Goal: Check status: Check status

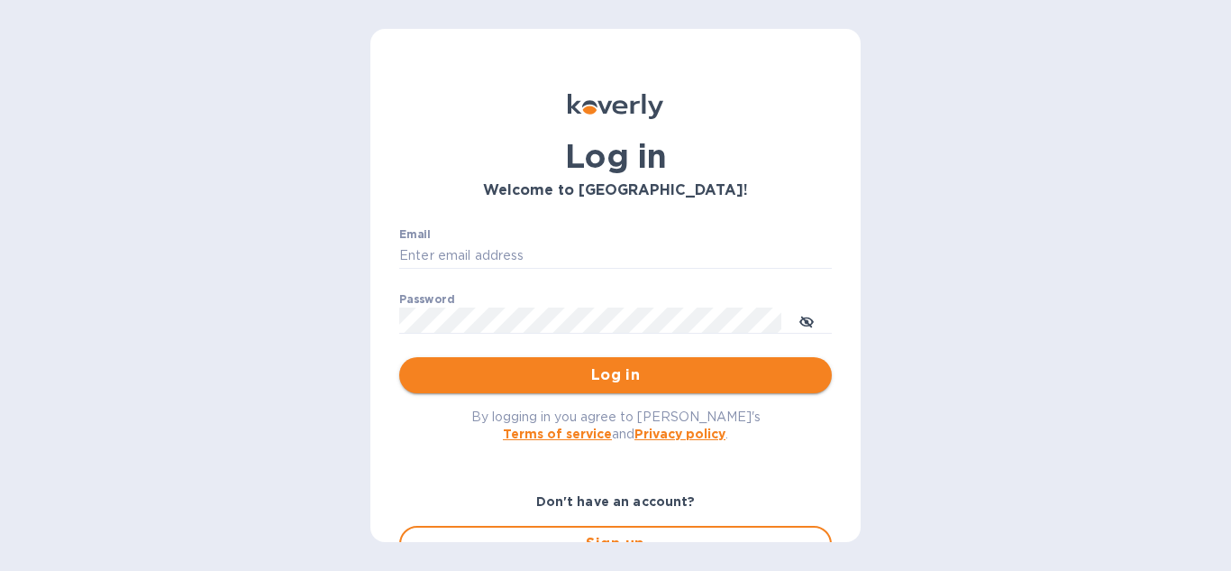
type input "[EMAIL_ADDRESS][DOMAIN_NAME]"
click at [544, 380] on span "Log in" at bounding box center [616, 375] width 404 height 22
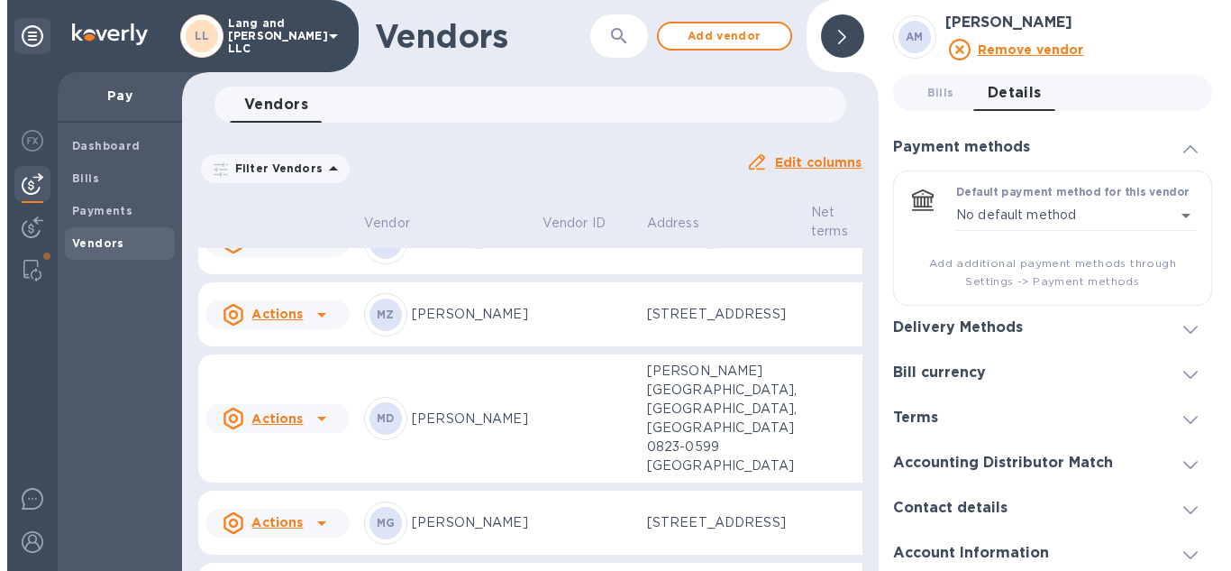
scroll to position [2251, 0]
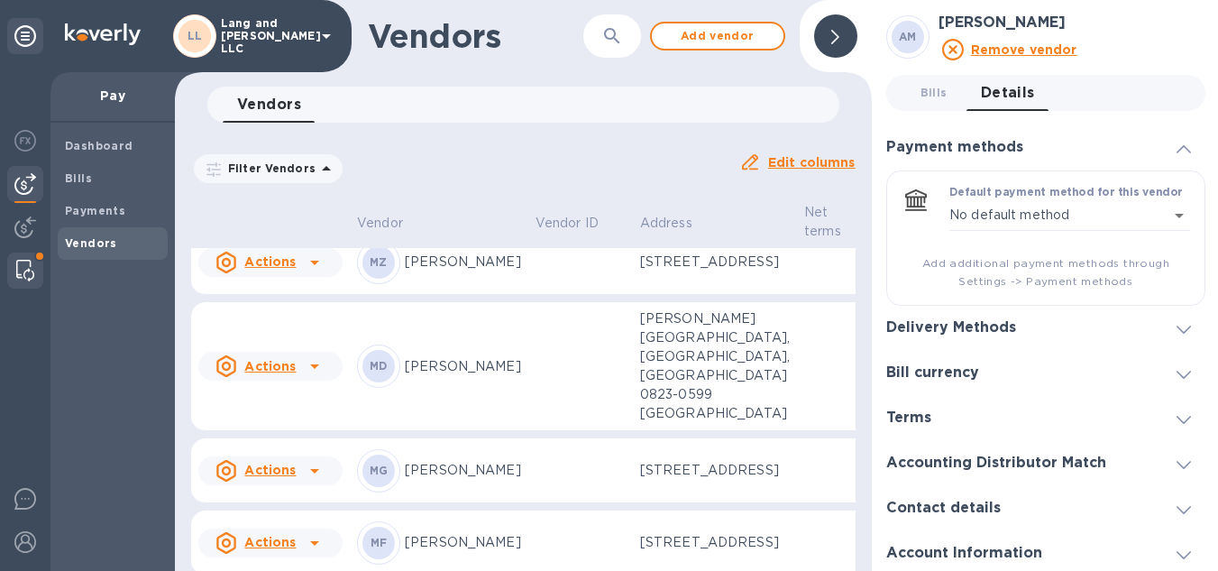
click at [28, 270] on img at bounding box center [25, 271] width 18 height 22
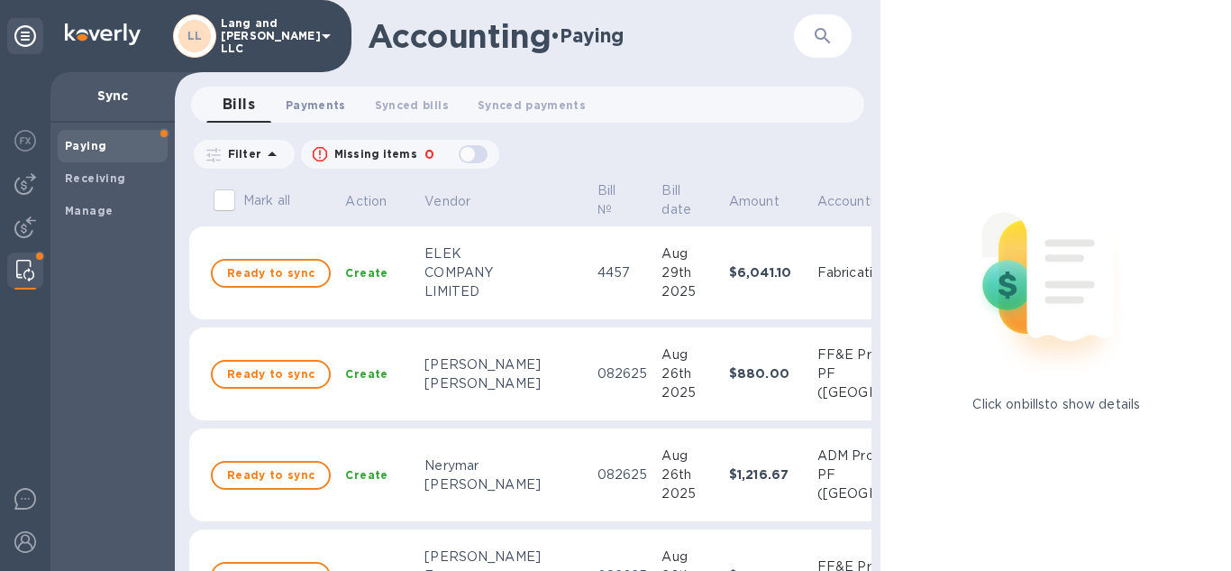
click at [303, 105] on span "Payments 0" at bounding box center [316, 105] width 60 height 19
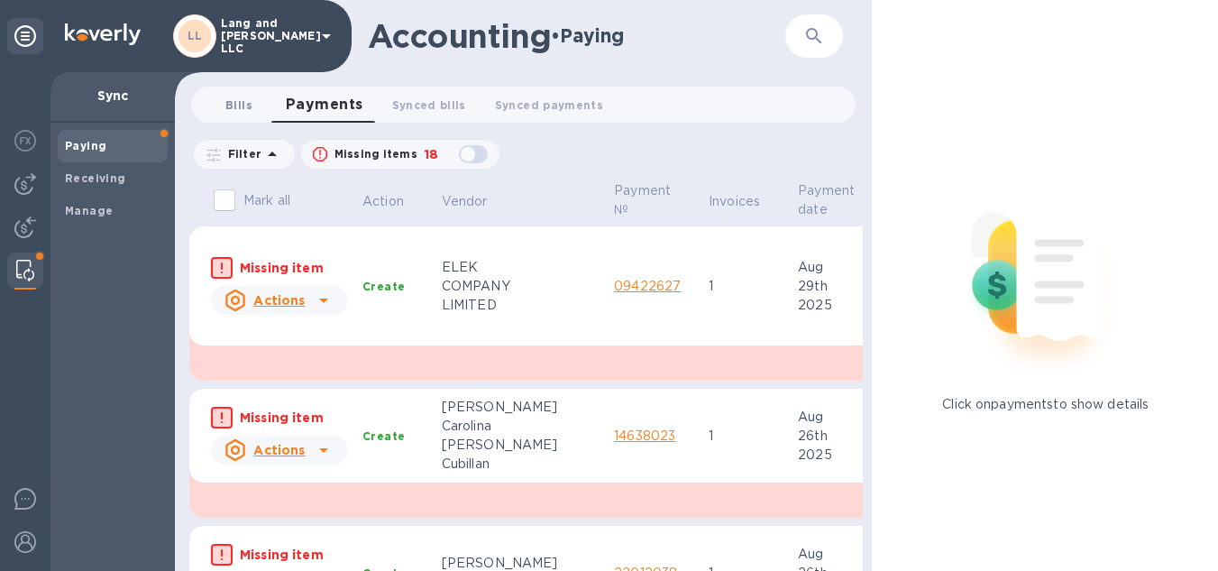
click at [248, 105] on span "Bills 0" at bounding box center [238, 105] width 27 height 19
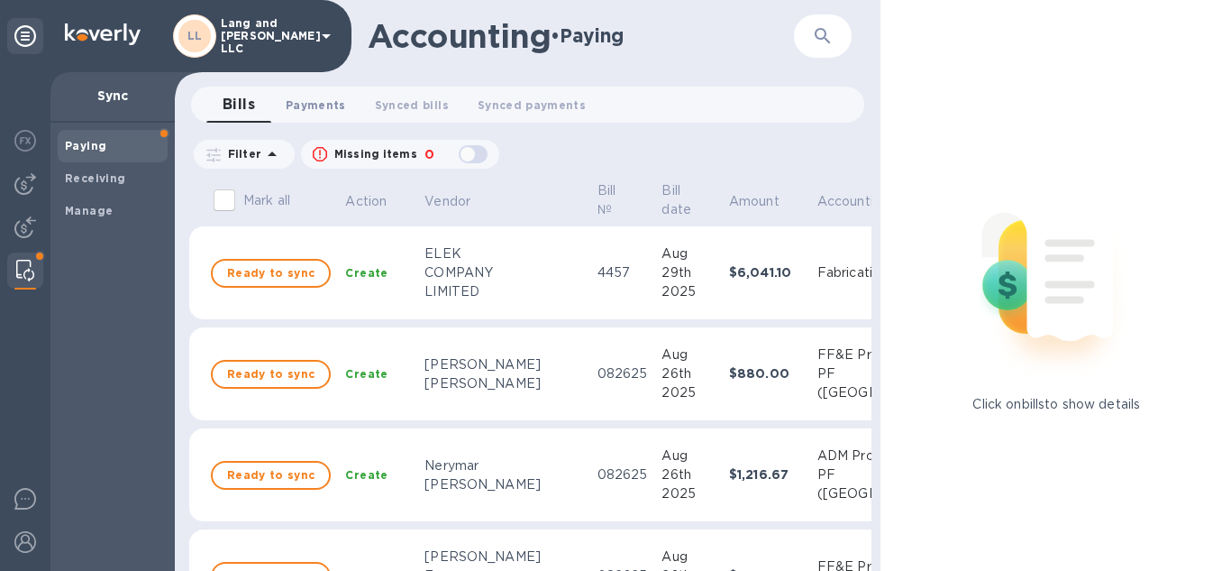
click at [315, 100] on span "Payments 0" at bounding box center [316, 105] width 60 height 19
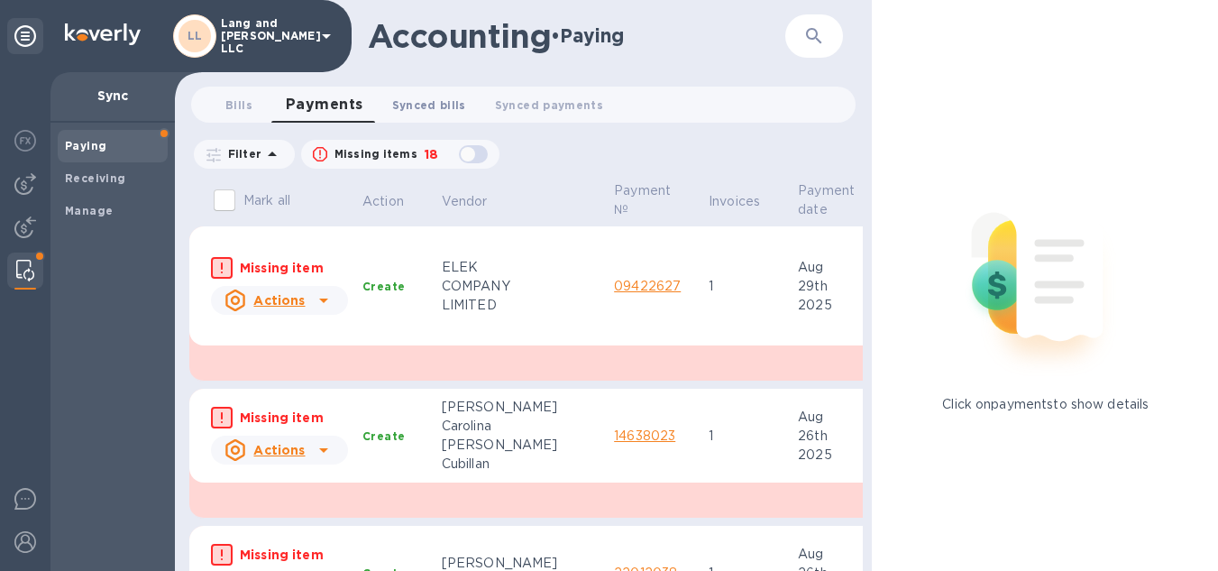
click at [413, 108] on span "Synced bills 0" at bounding box center [429, 105] width 74 height 19
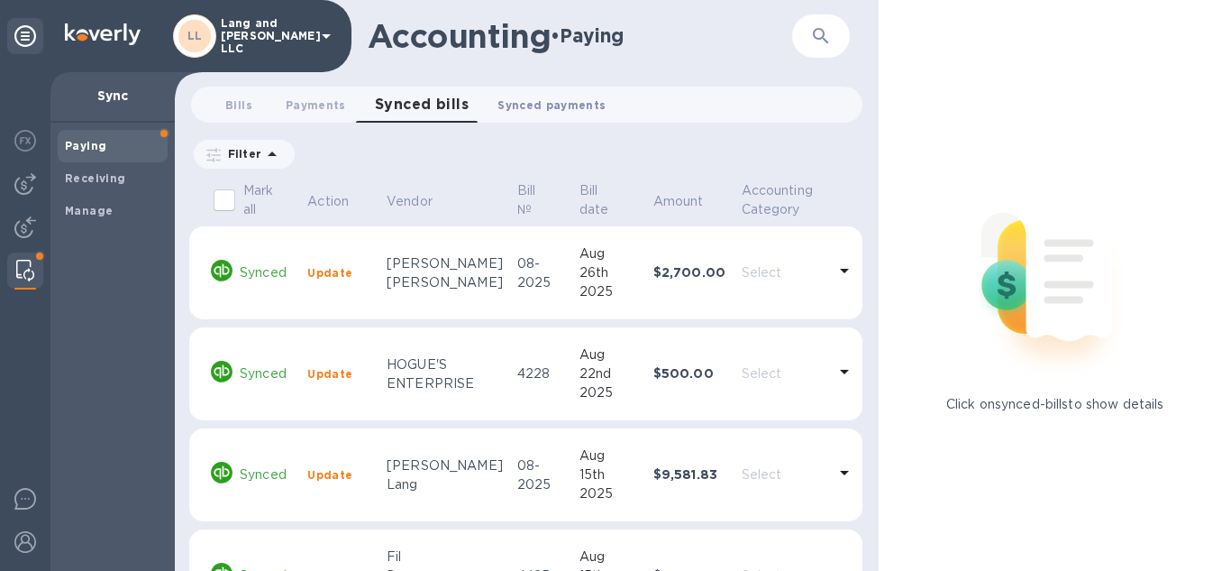
click at [506, 107] on span "Synced payments 0" at bounding box center [552, 105] width 108 height 19
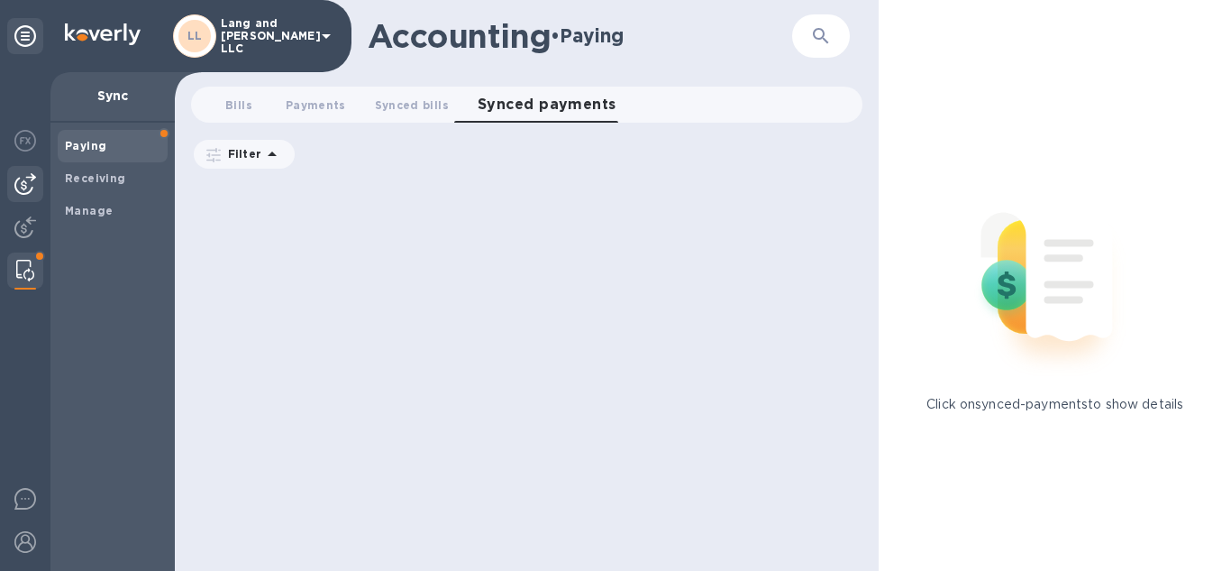
click at [31, 183] on img at bounding box center [25, 184] width 22 height 22
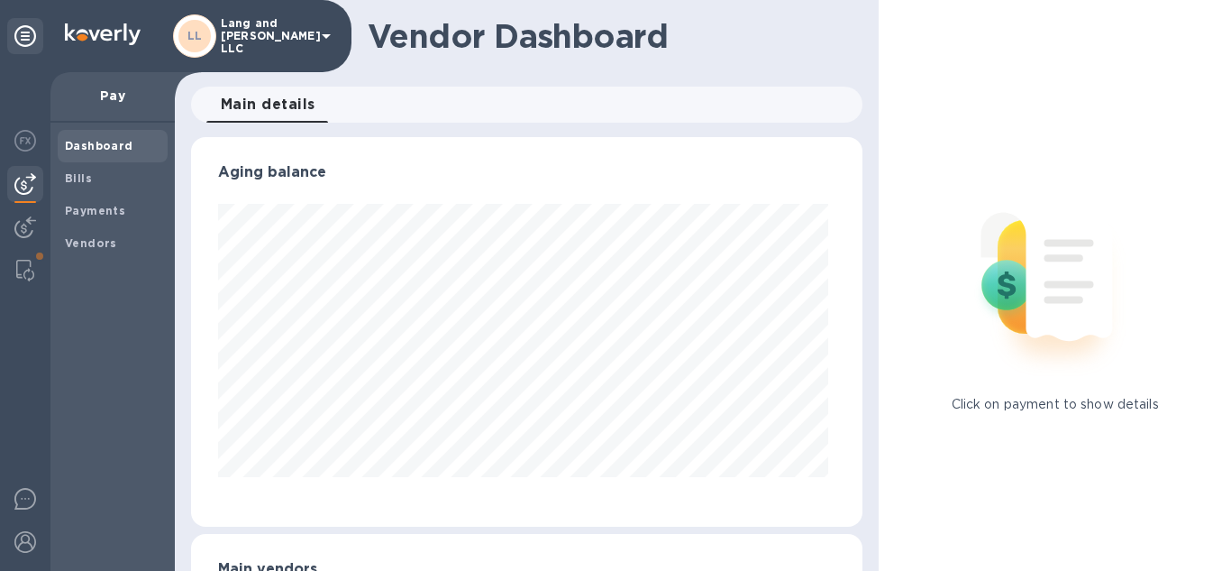
scroll to position [389, 665]
click at [114, 177] on span "Bills" at bounding box center [113, 178] width 96 height 18
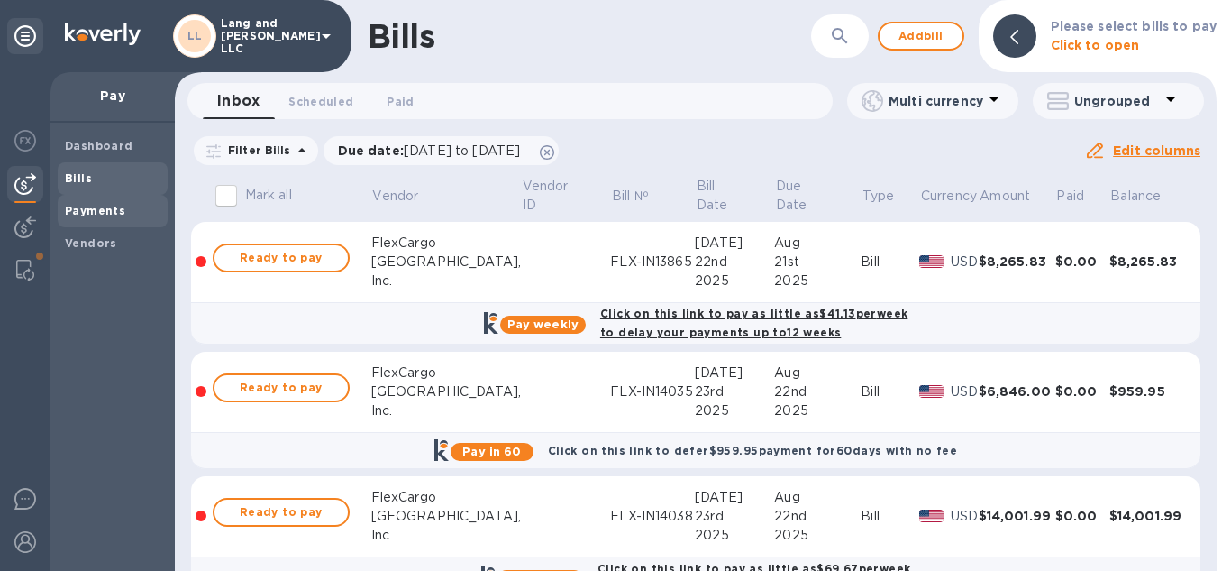
click at [85, 217] on span "Payments" at bounding box center [95, 211] width 60 height 18
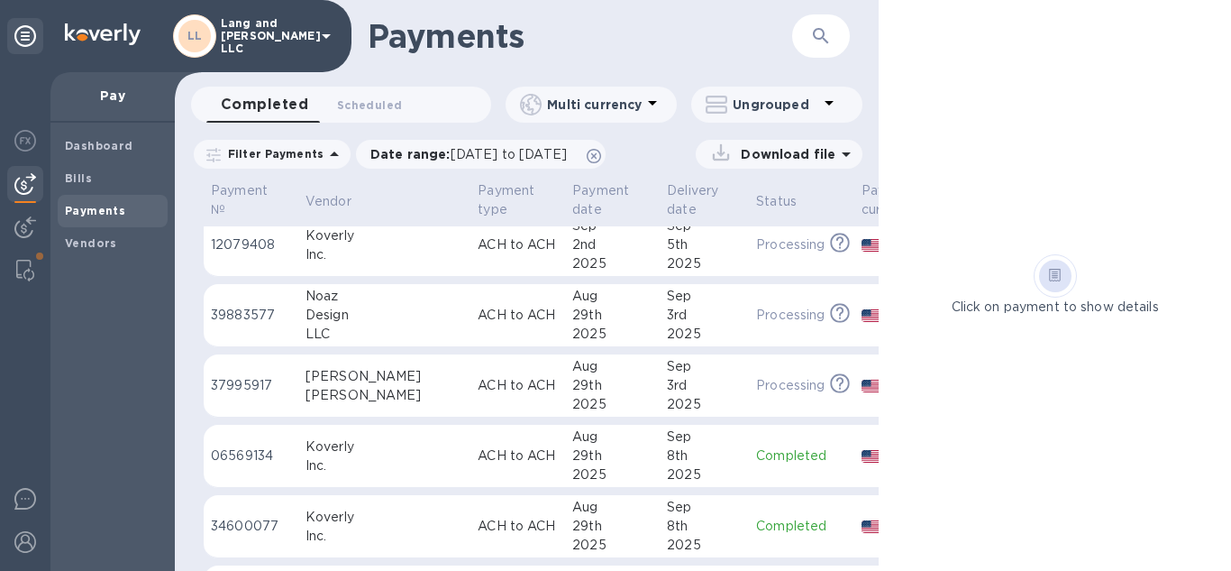
scroll to position [180, 0]
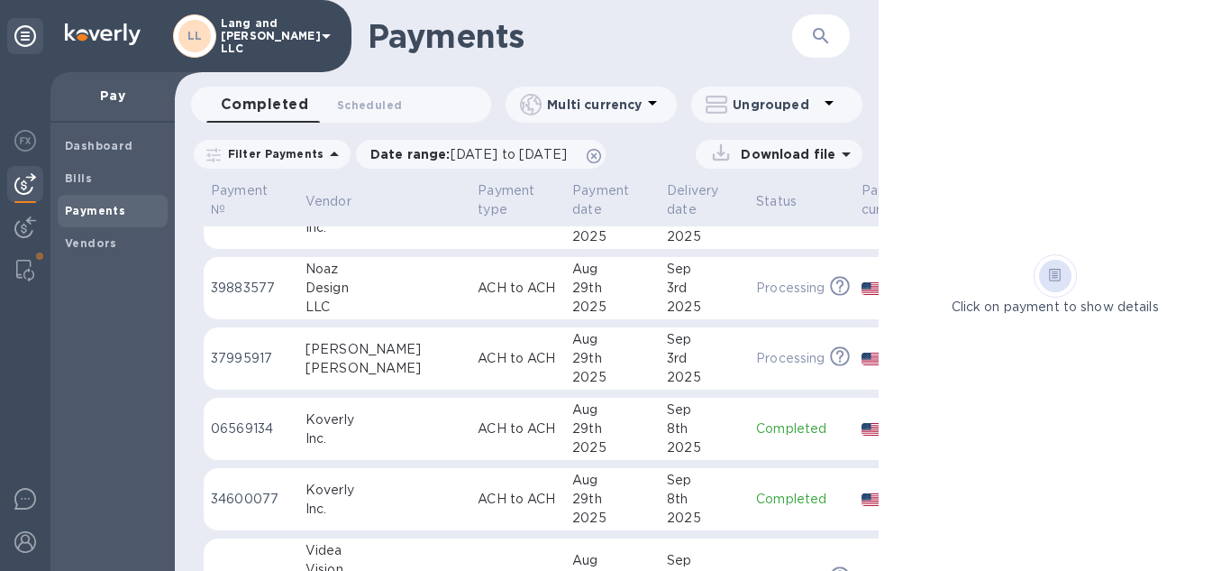
click at [572, 292] on div "29th" at bounding box center [612, 288] width 80 height 19
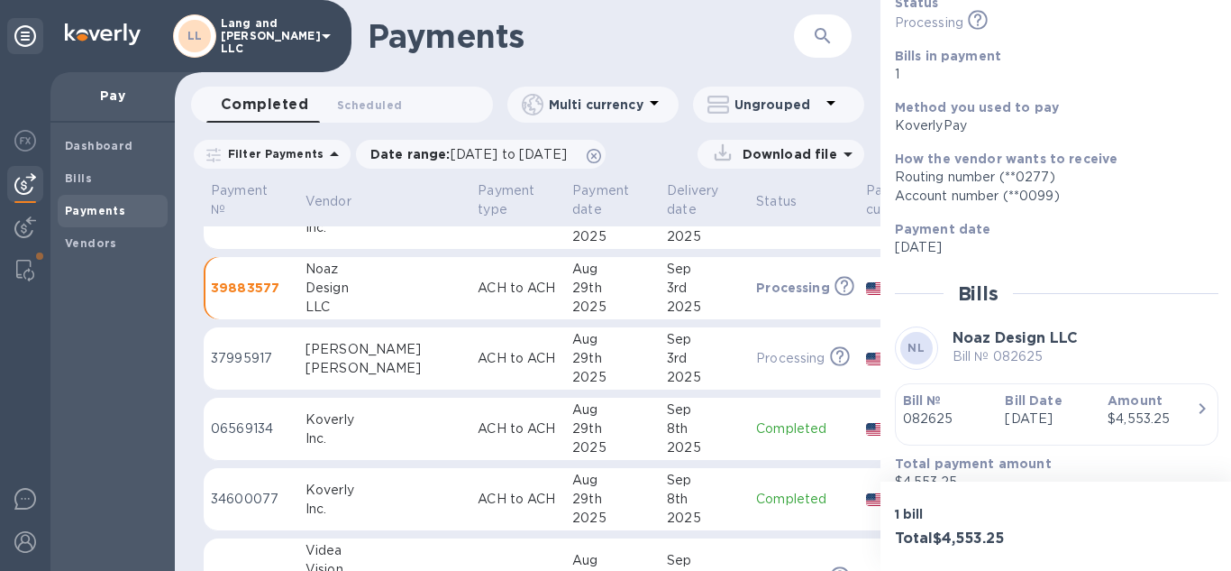
scroll to position [179, 0]
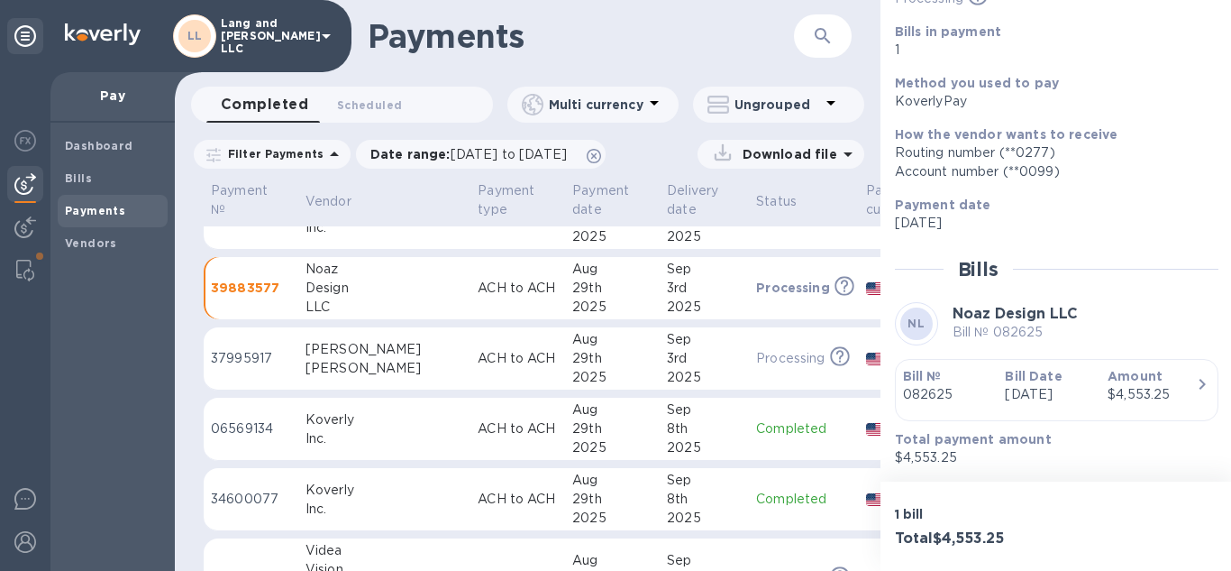
click at [572, 365] on div "29th" at bounding box center [612, 358] width 80 height 19
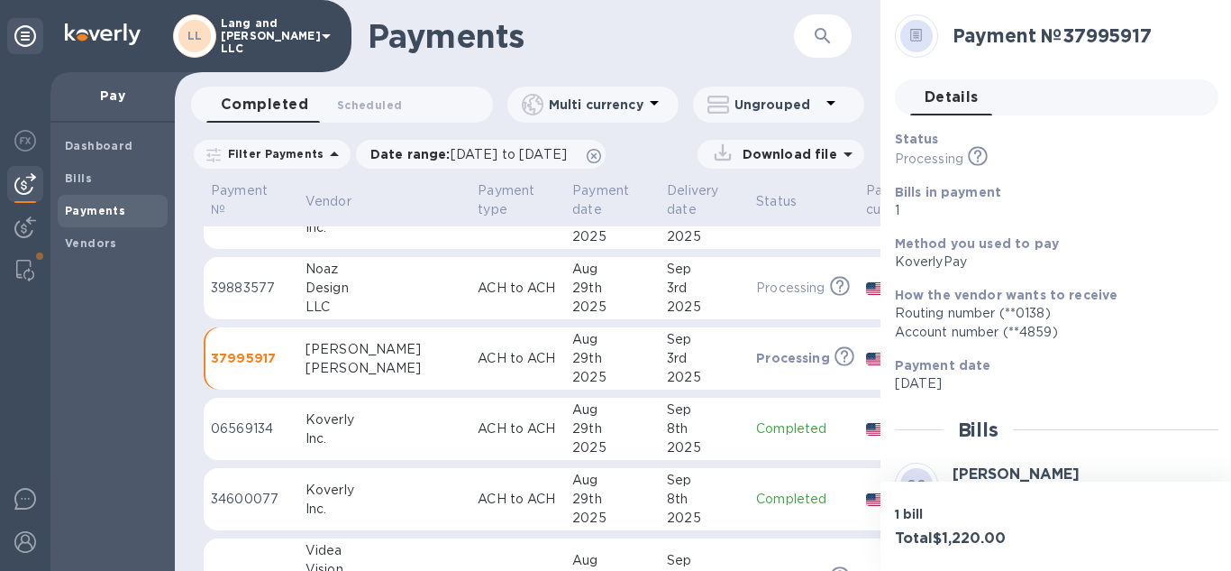
click at [576, 32] on h1 "Payments" at bounding box center [561, 36] width 387 height 38
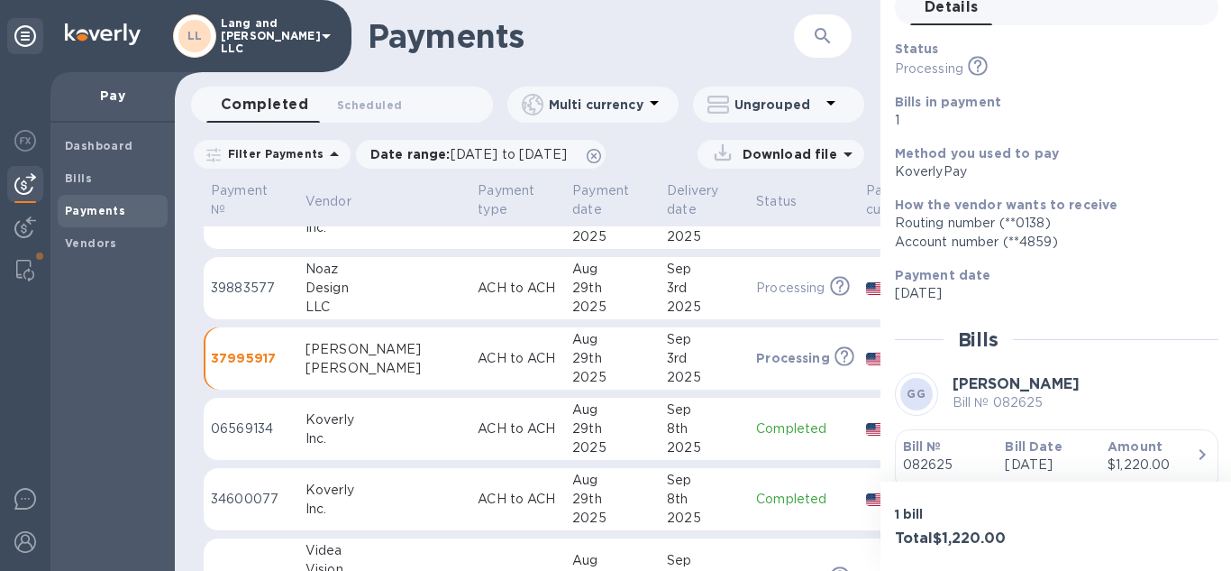
scroll to position [179, 0]
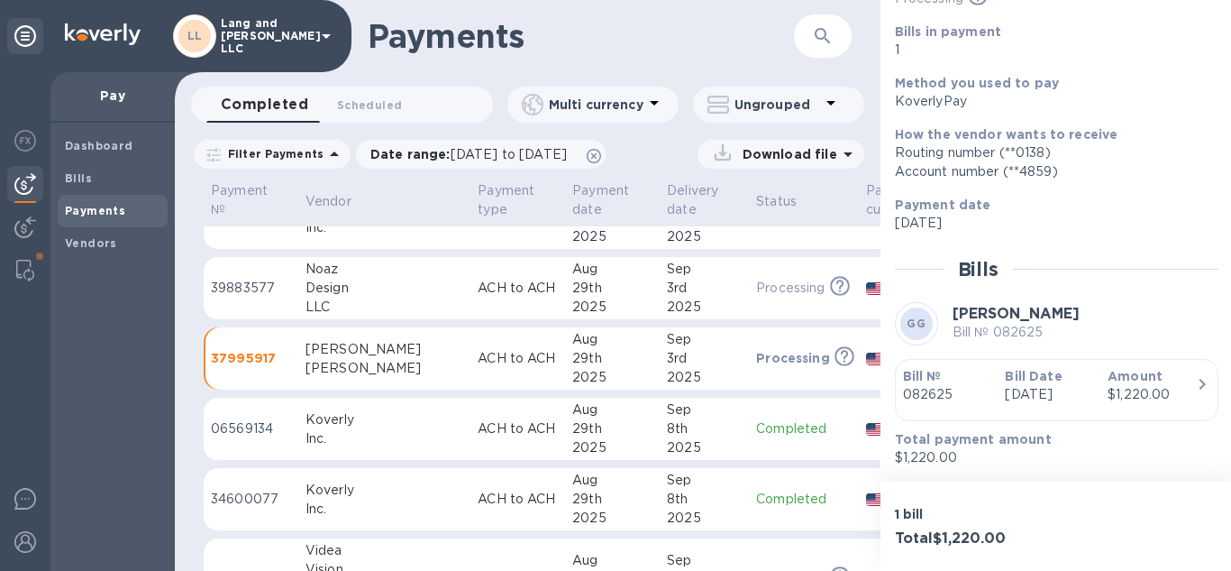
click at [698, 44] on h1 "Payments" at bounding box center [561, 36] width 387 height 38
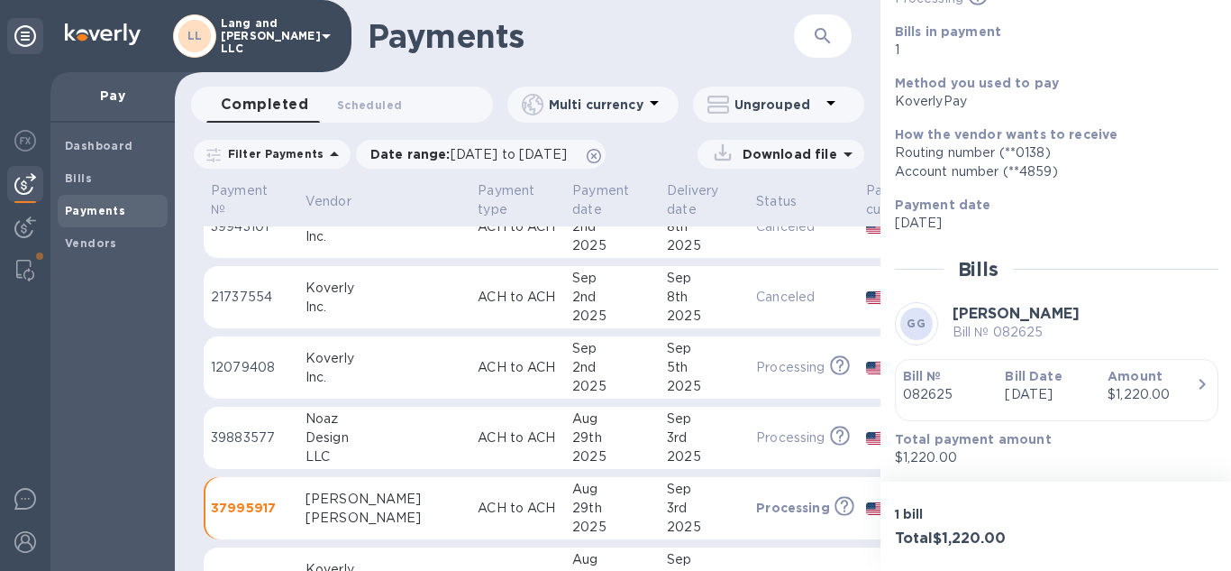
scroll to position [0, 0]
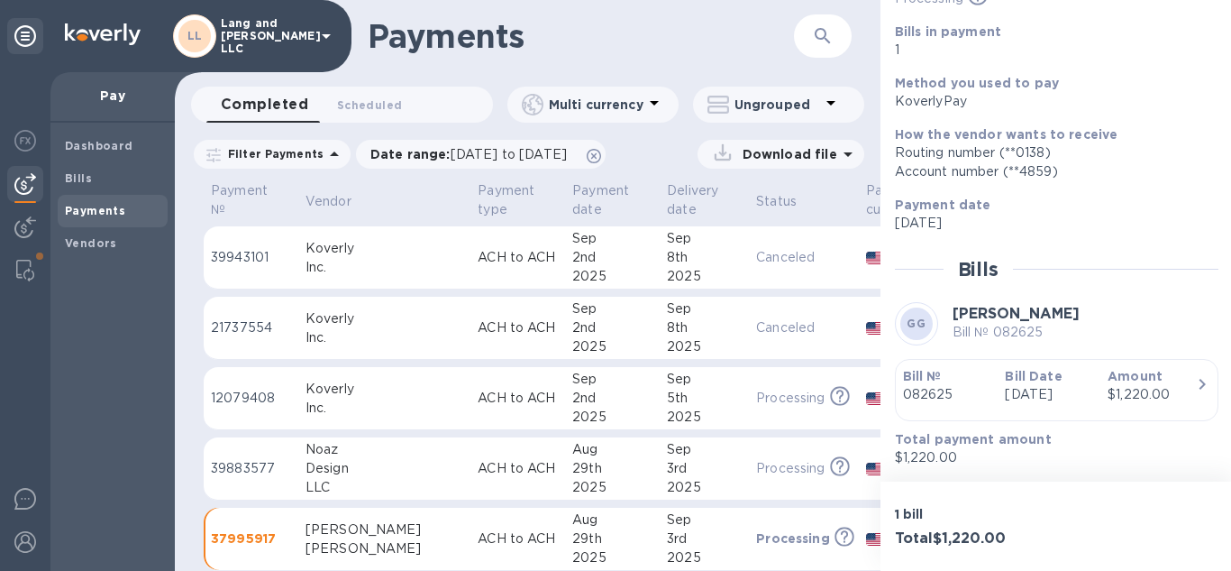
click at [20, 41] on icon at bounding box center [25, 36] width 22 height 22
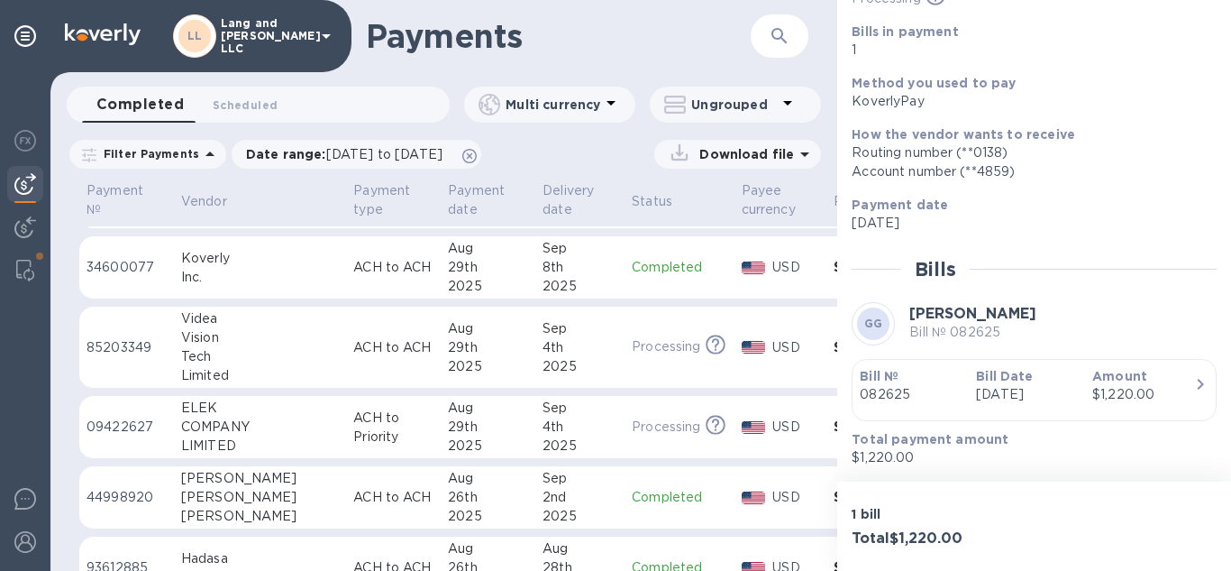
scroll to position [451, 0]
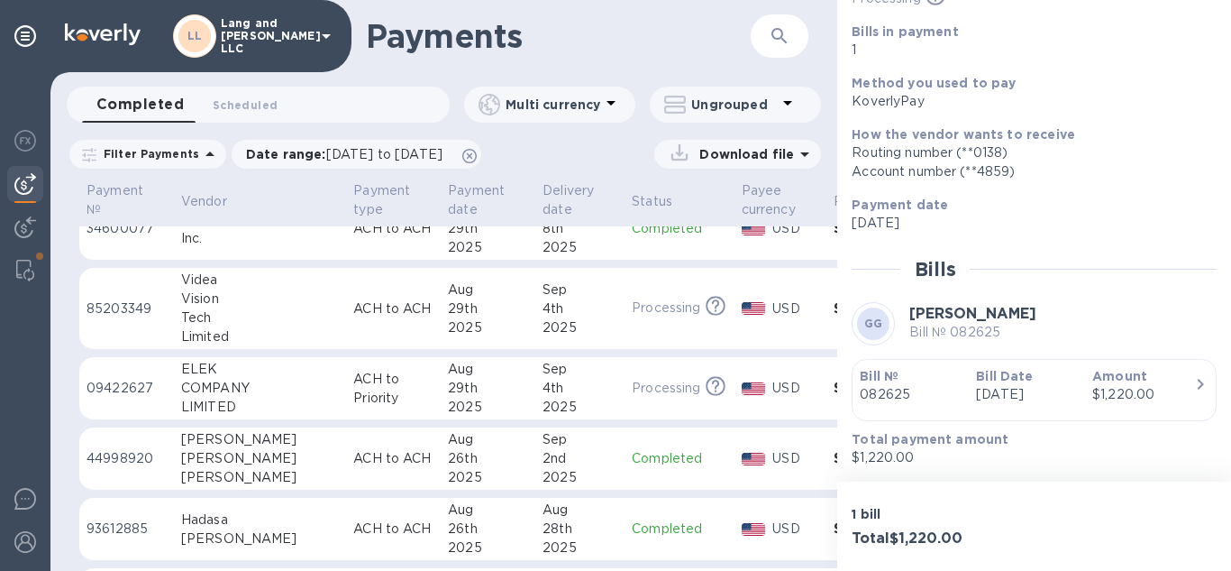
click at [632, 383] on p "Processing" at bounding box center [666, 388] width 69 height 19
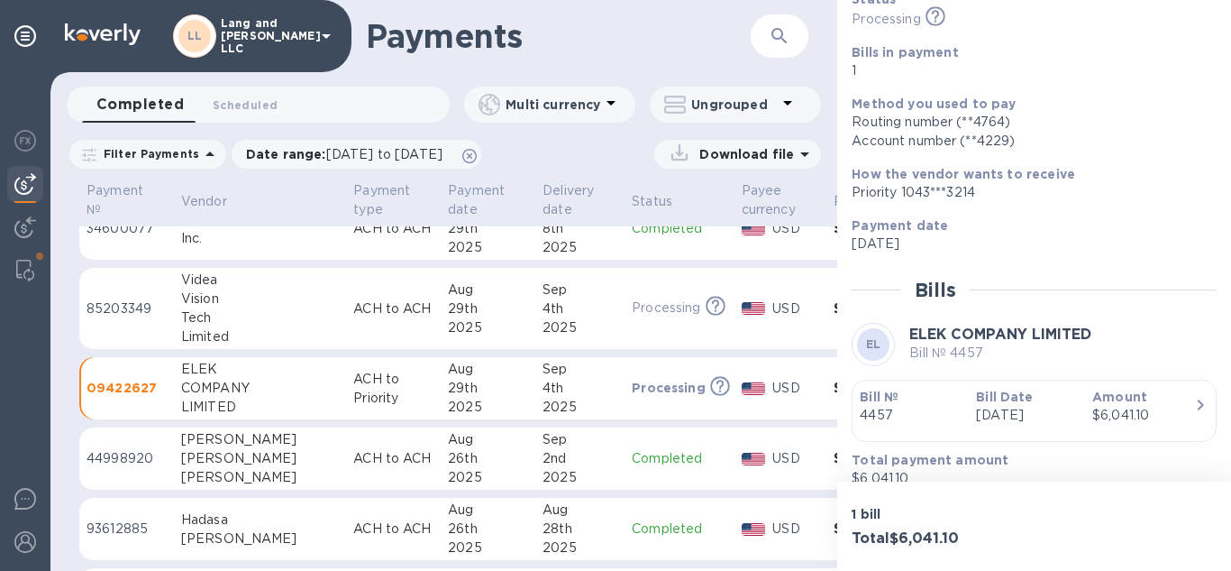
scroll to position [160, 0]
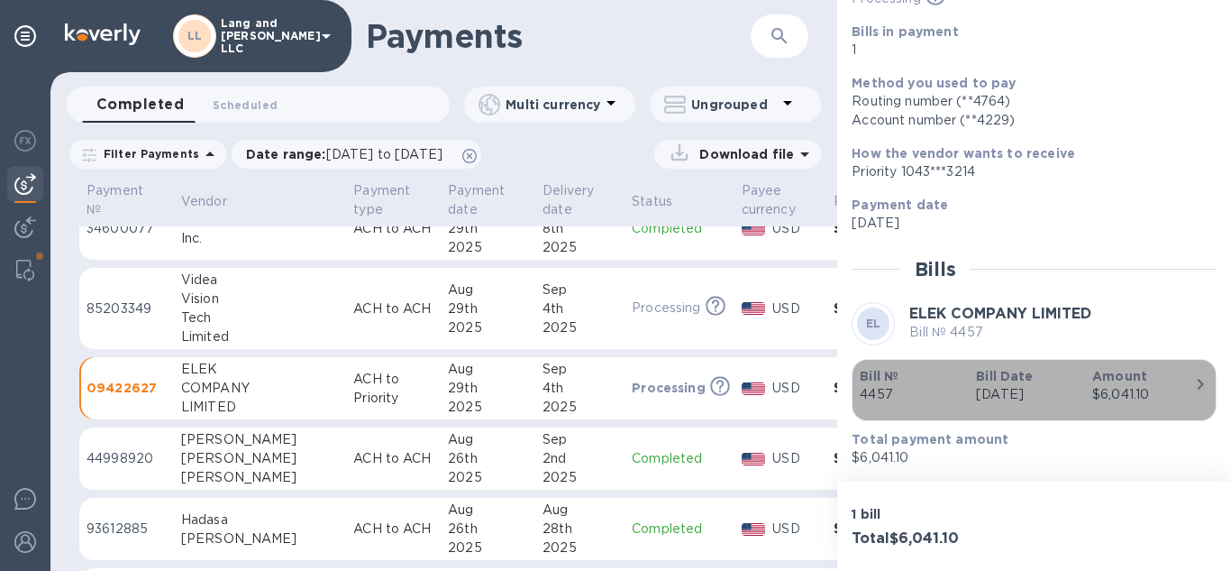
click at [1051, 385] on p "[DATE]" at bounding box center [1027, 394] width 102 height 19
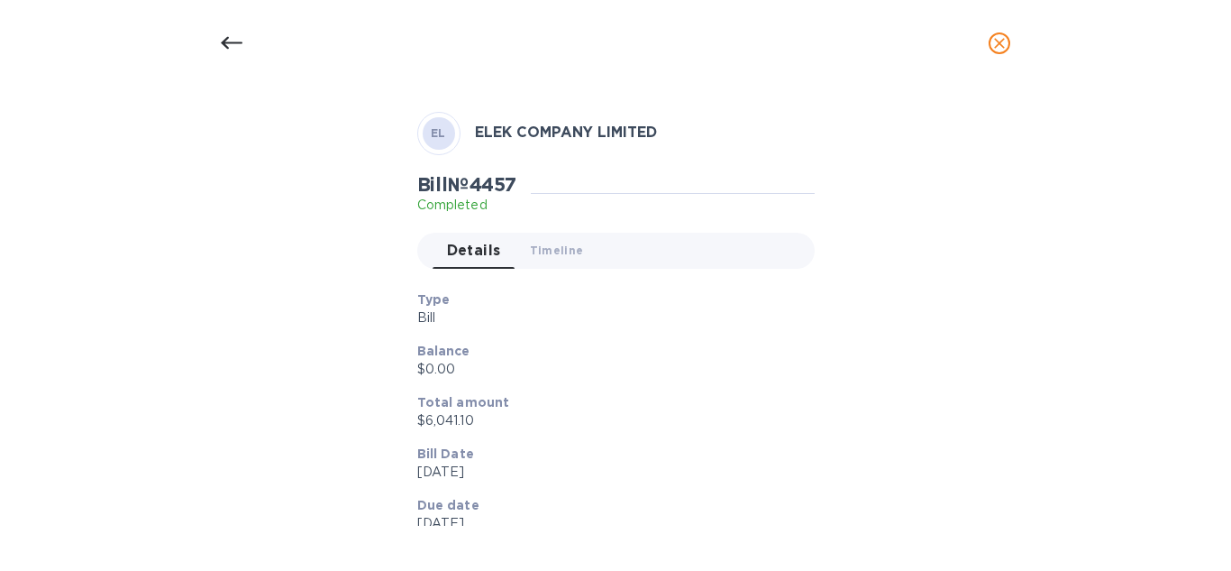
scroll to position [90, 0]
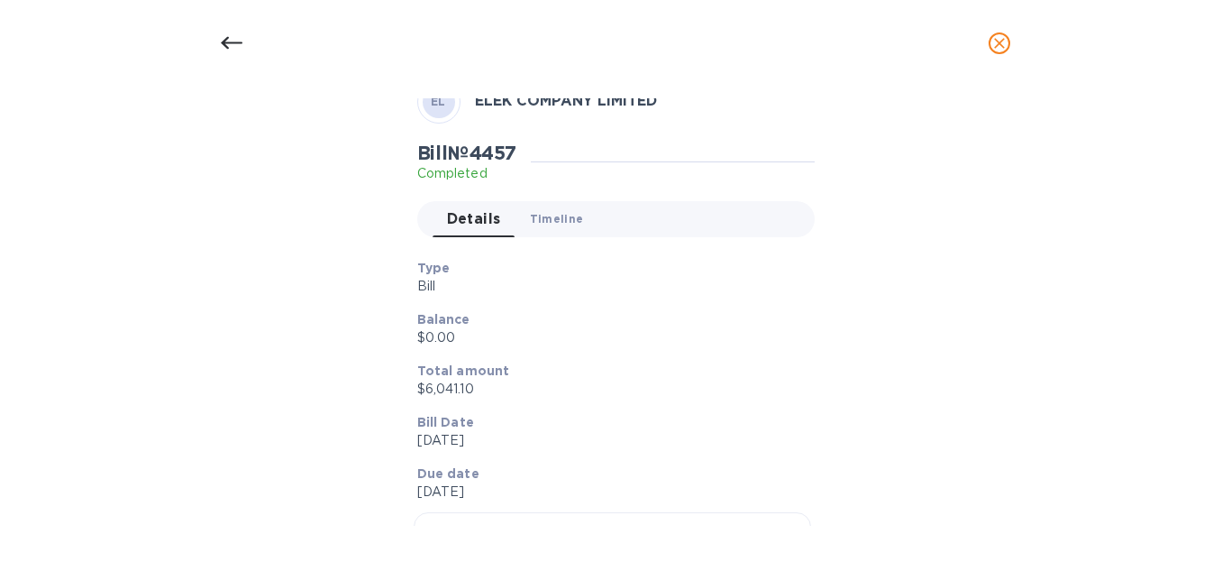
click at [550, 233] on button "Timeline 0" at bounding box center [557, 219] width 83 height 36
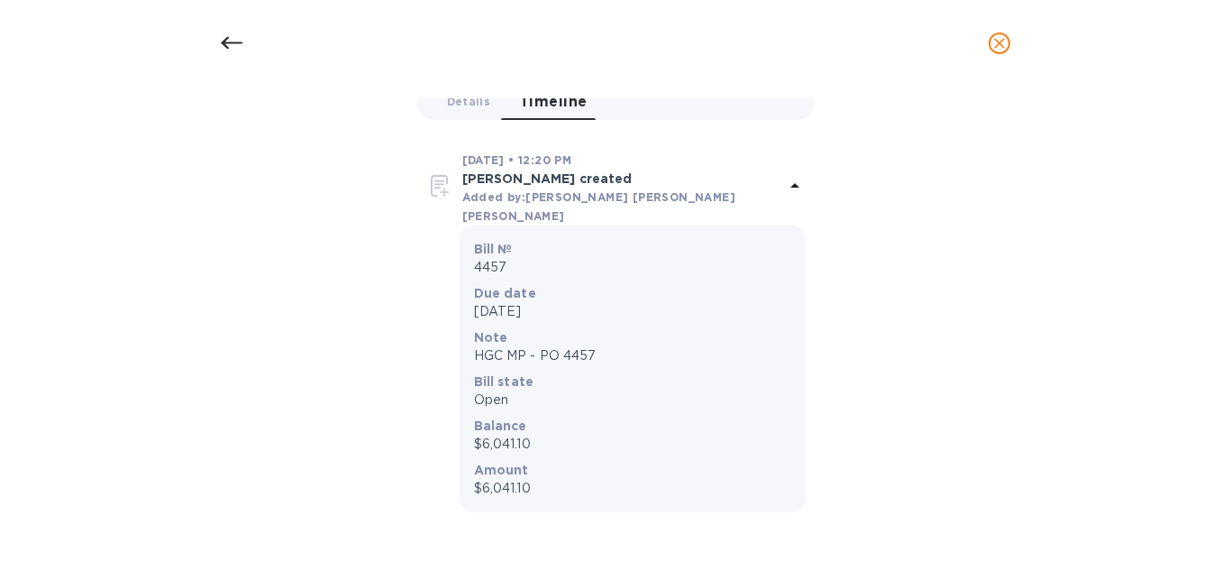
scroll to position [0, 0]
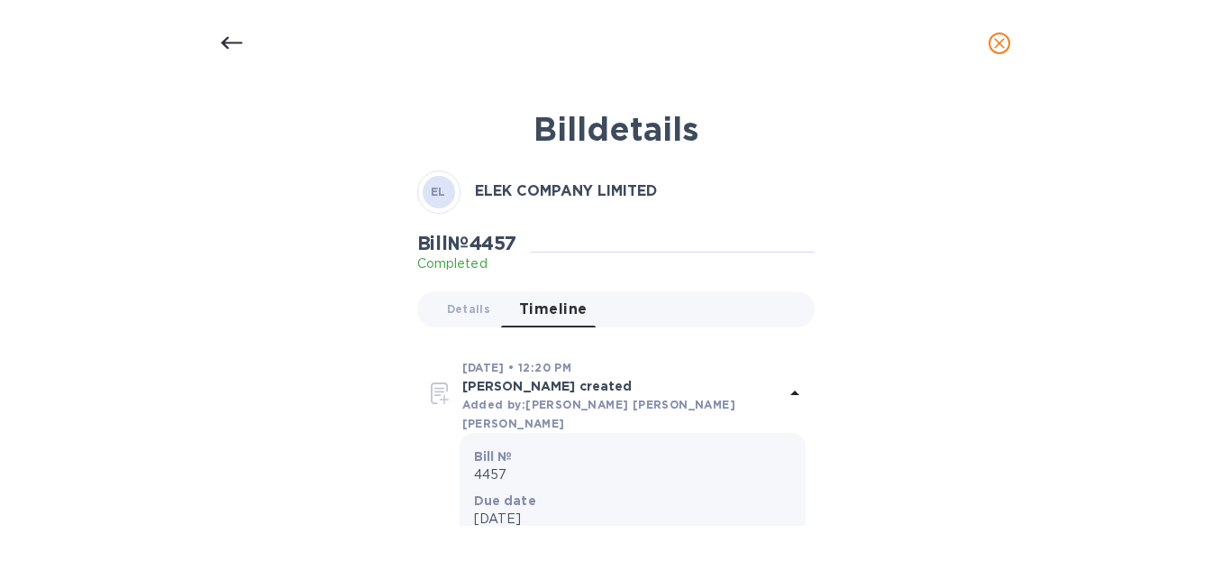
click at [225, 26] on div at bounding box center [231, 43] width 43 height 43
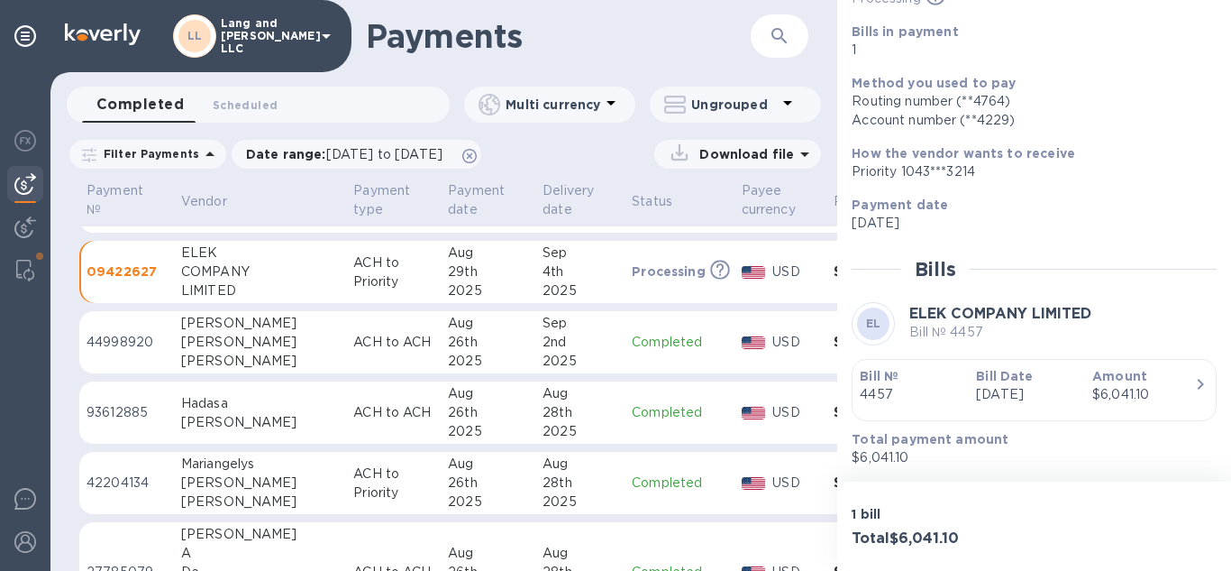
scroll to position [541, 0]
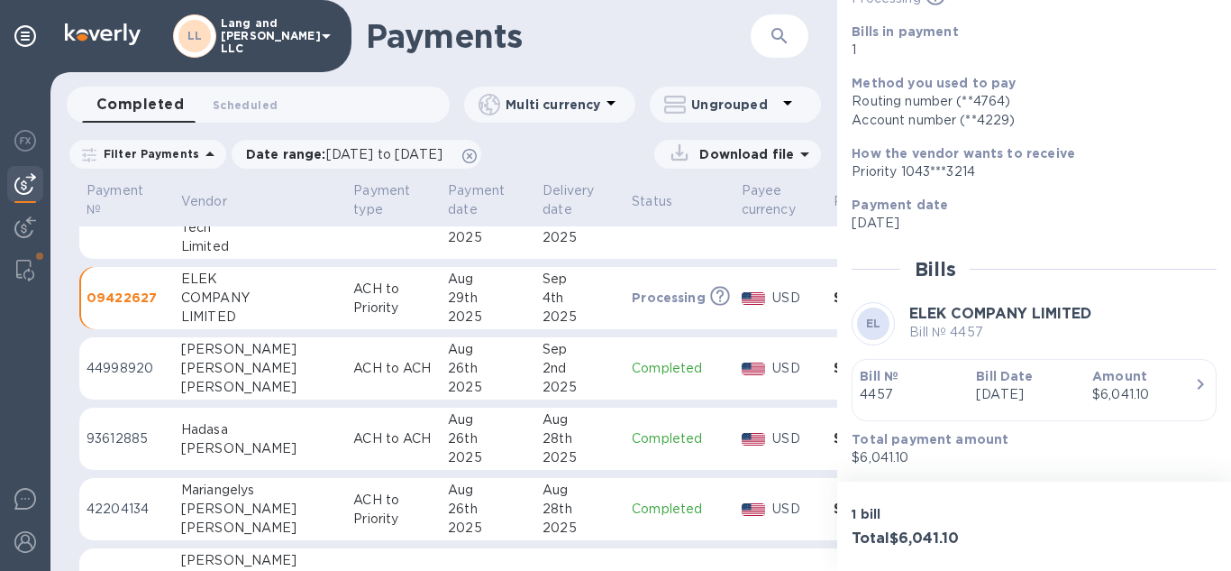
click at [543, 371] on div "2nd" at bounding box center [580, 368] width 75 height 19
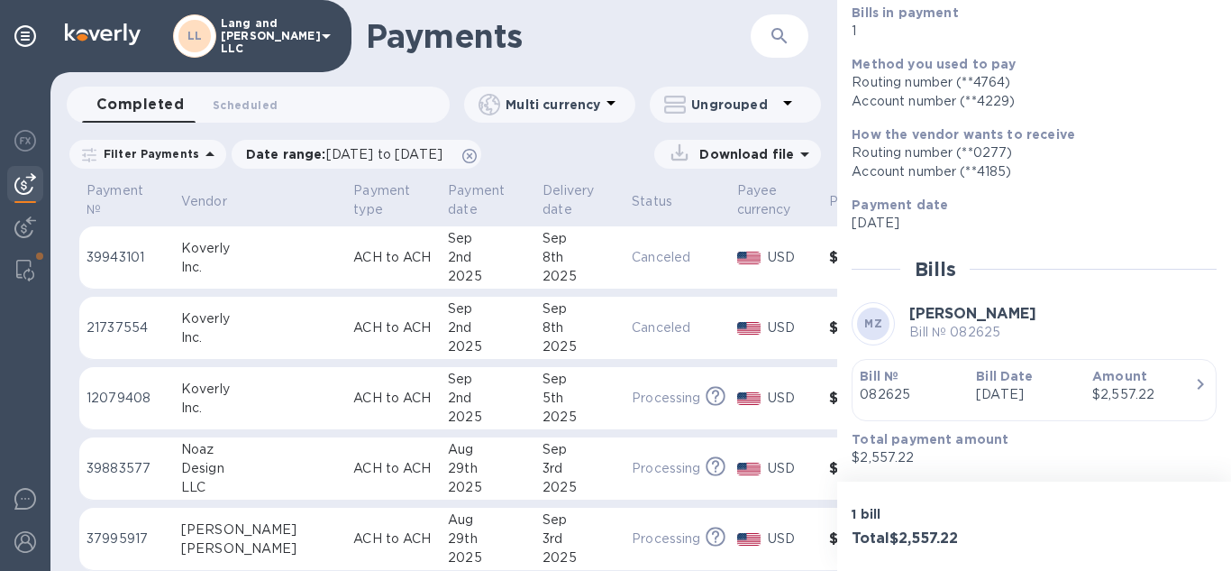
click at [724, 32] on form "​" at bounding box center [764, 36] width 88 height 44
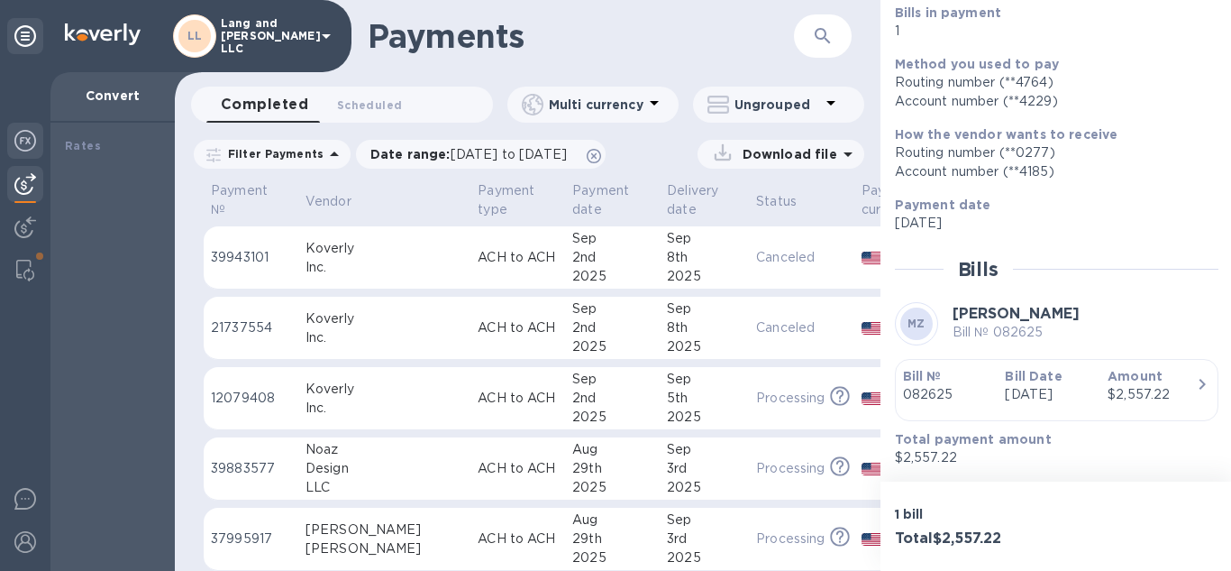
click at [23, 136] on img at bounding box center [25, 141] width 22 height 22
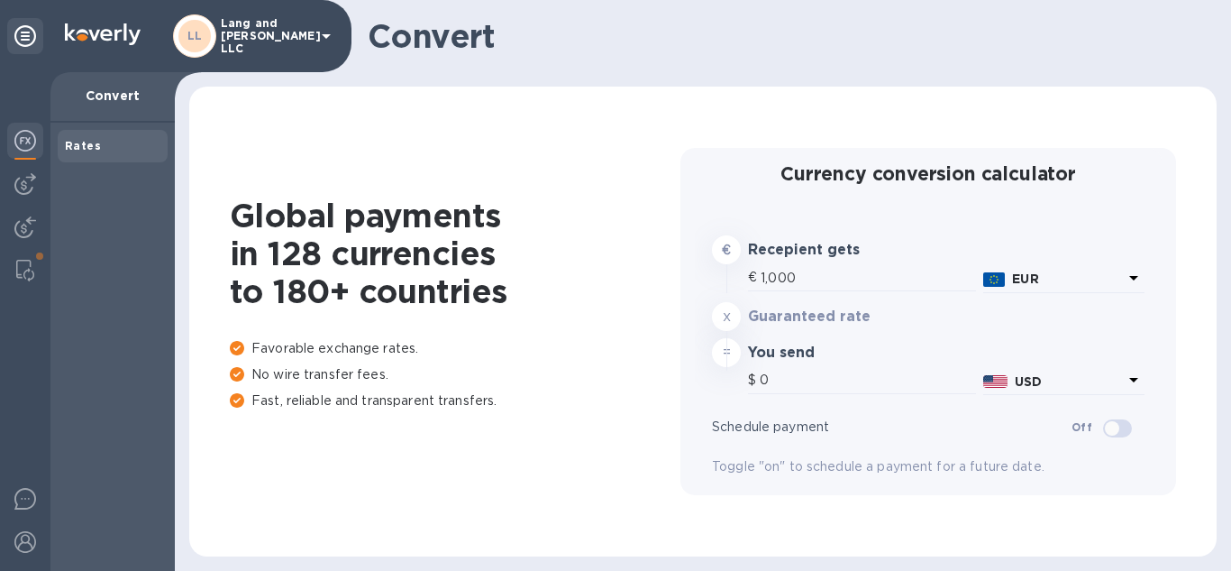
type input "1,168.55"
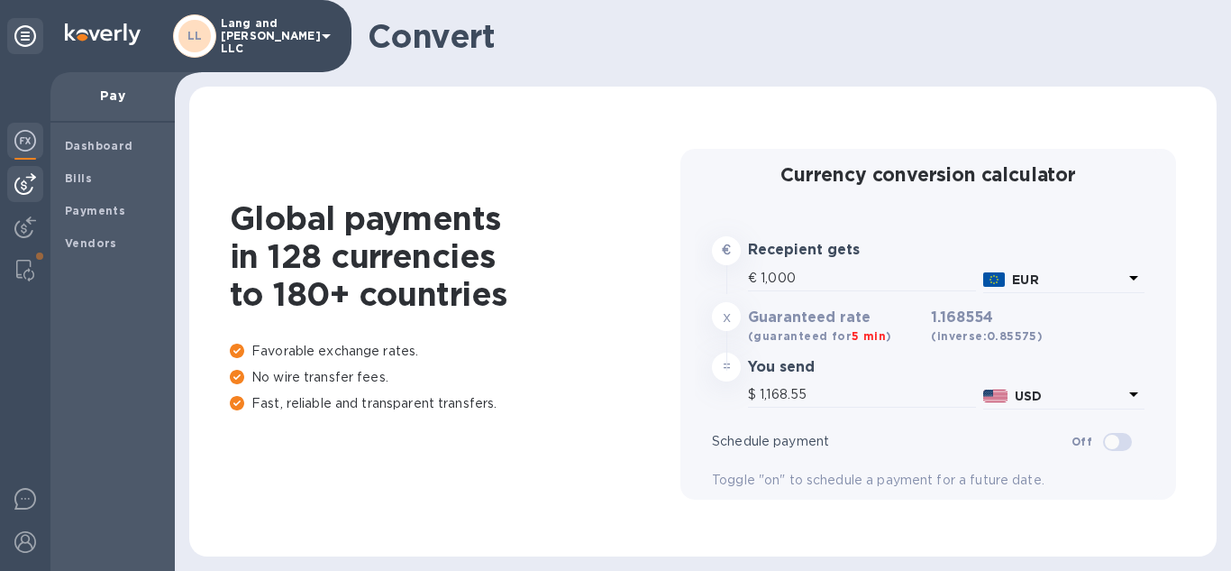
click at [22, 197] on div at bounding box center [25, 184] width 36 height 36
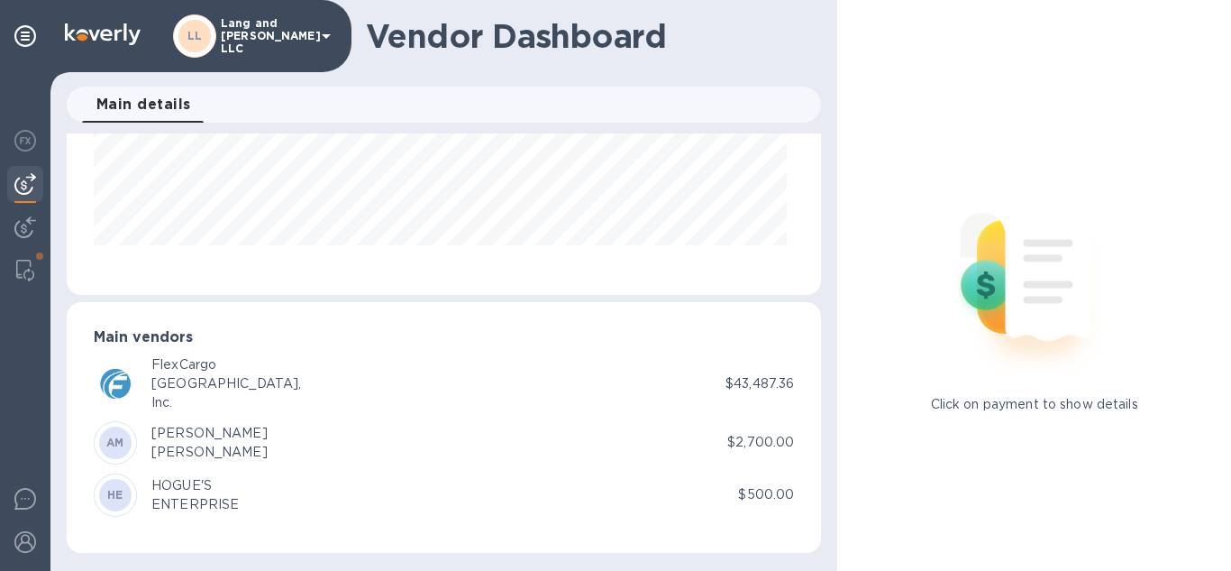
scroll to position [901033, 900756]
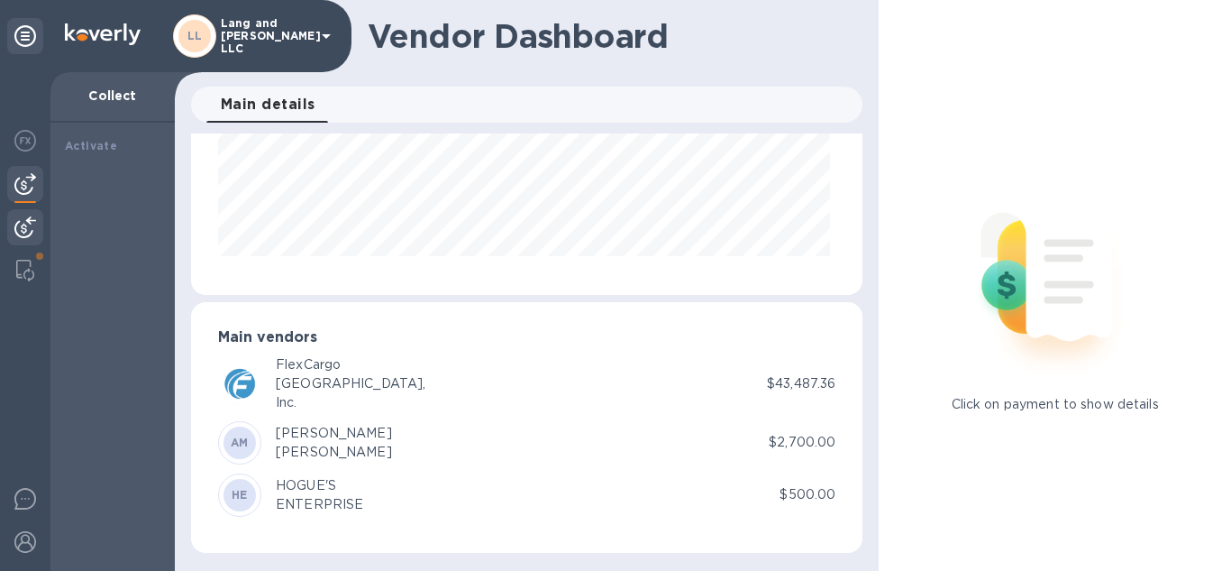
click at [27, 225] on img at bounding box center [25, 227] width 22 height 22
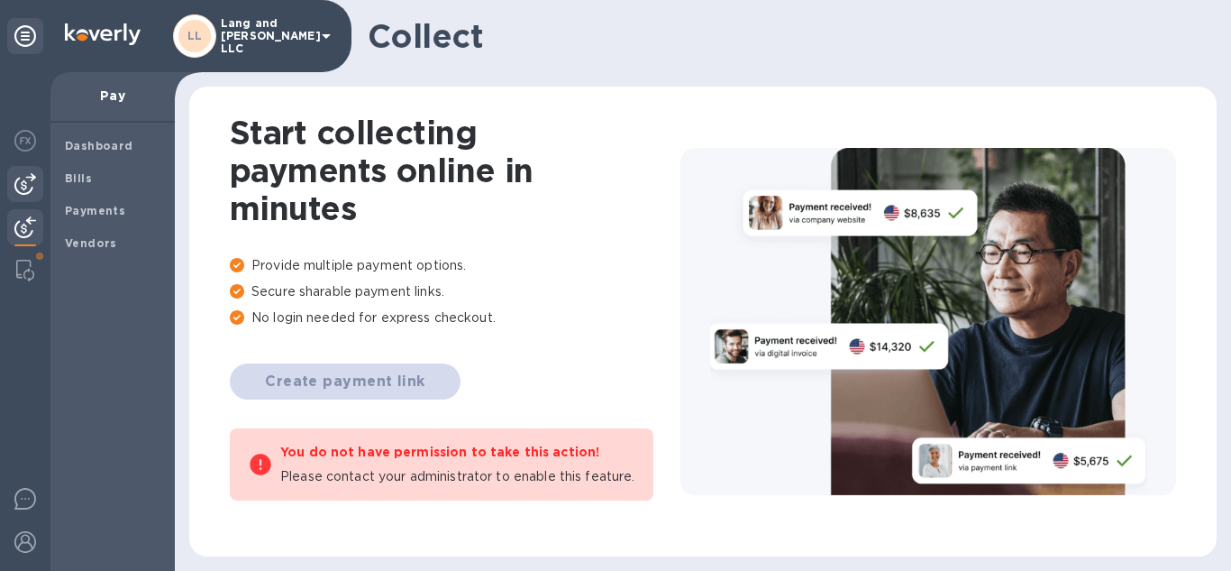
click at [38, 185] on div at bounding box center [25, 184] width 36 height 36
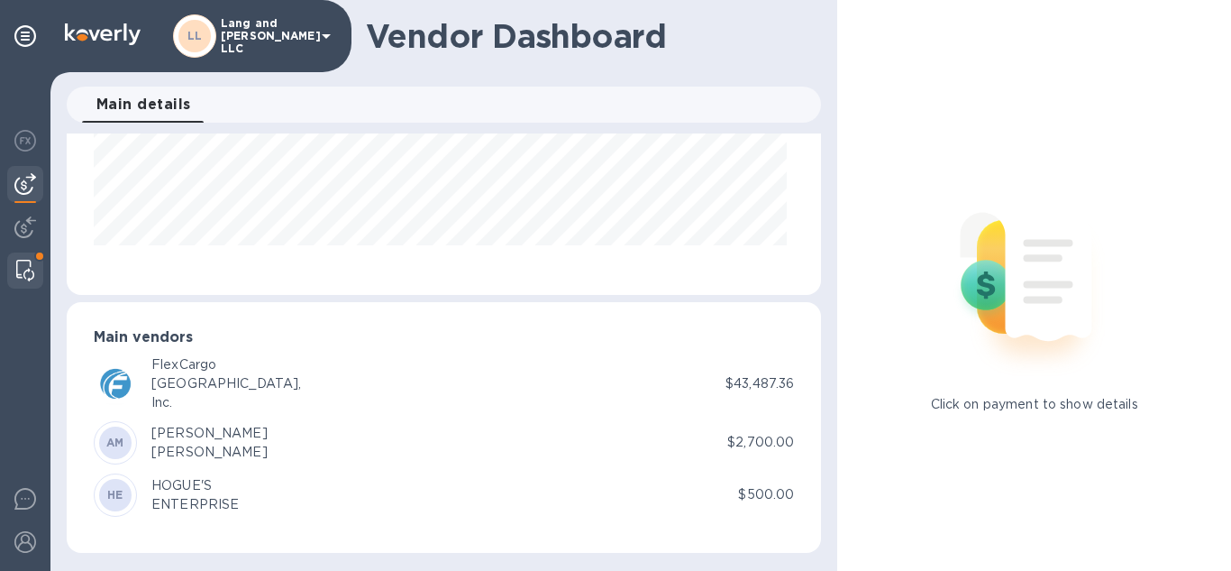
scroll to position [901033, 900756]
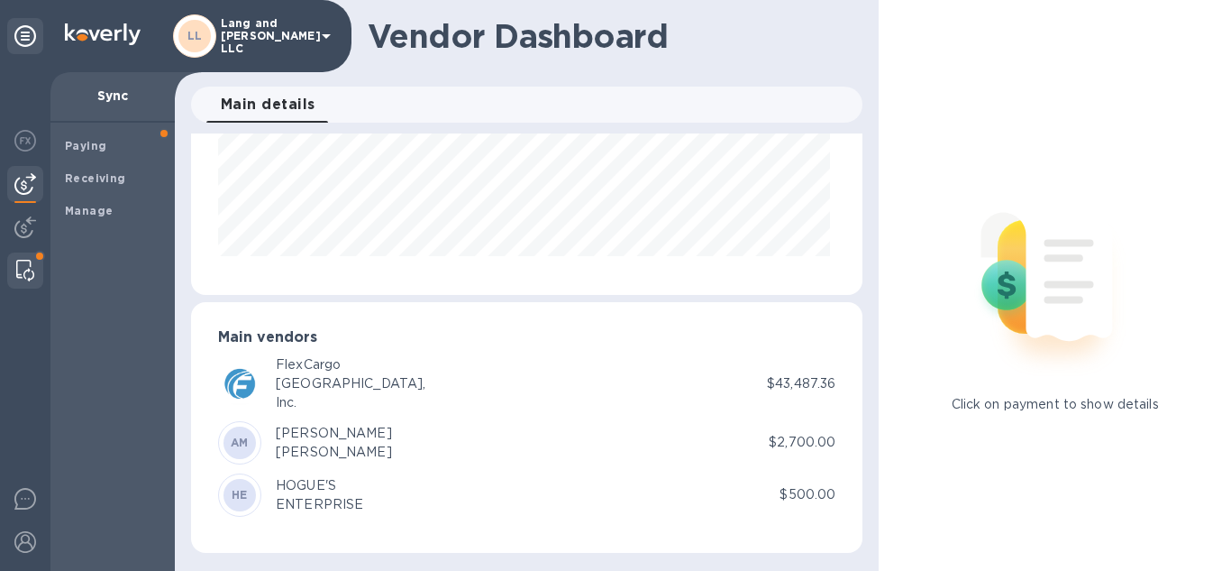
click at [20, 266] on img at bounding box center [25, 271] width 18 height 22
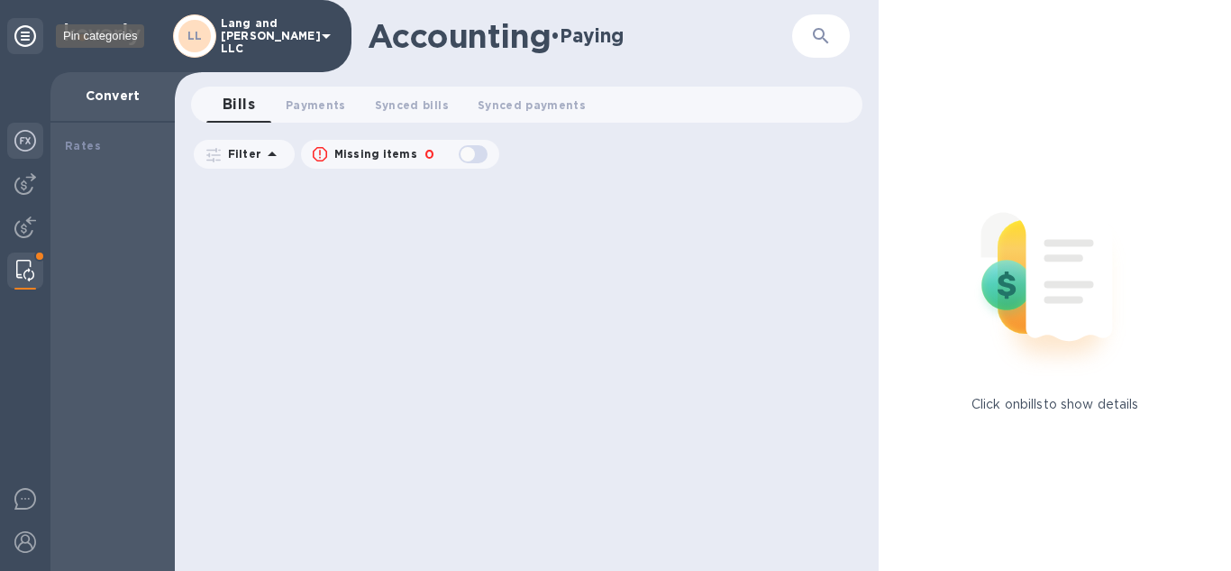
click at [11, 35] on div at bounding box center [25, 36] width 36 height 36
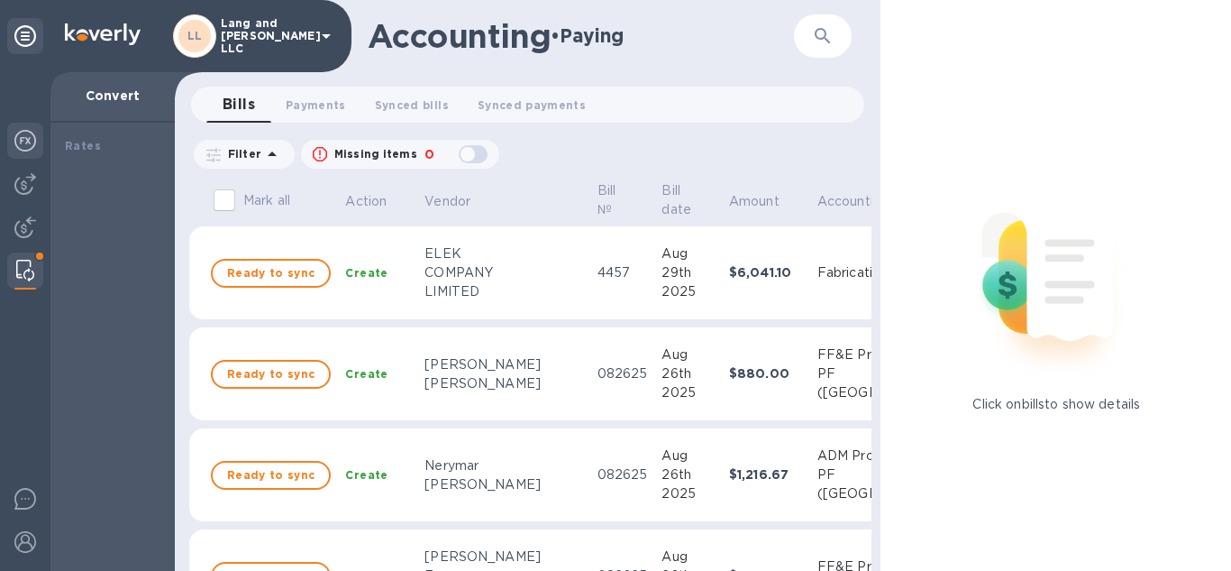
click at [333, 37] on icon at bounding box center [326, 36] width 22 height 22
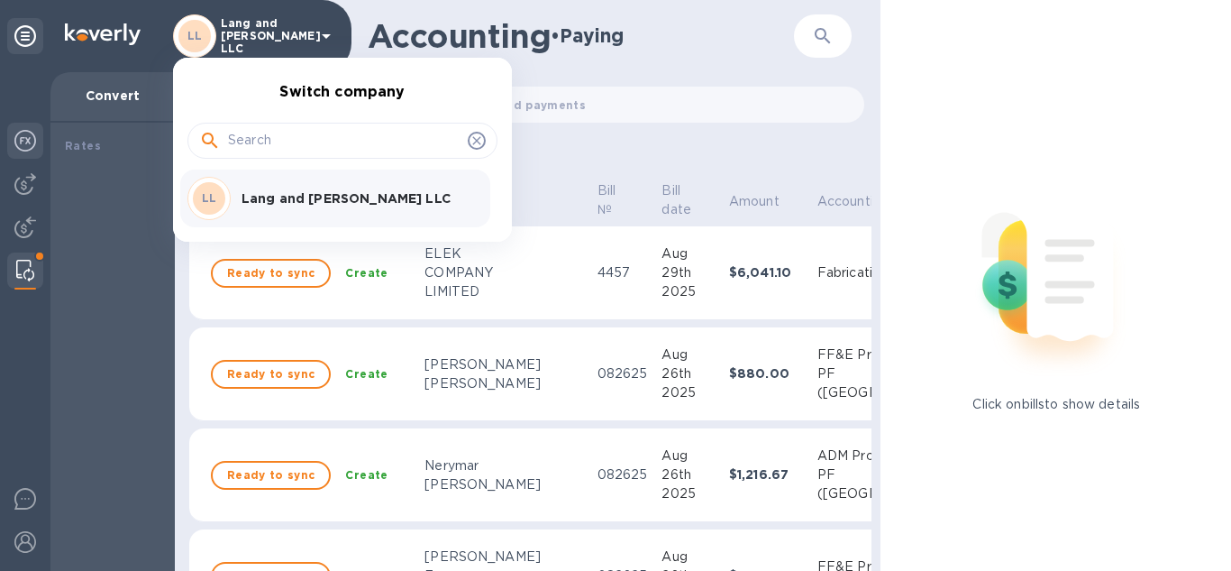
click at [333, 37] on div at bounding box center [615, 285] width 1231 height 571
